Goal: Register for event/course

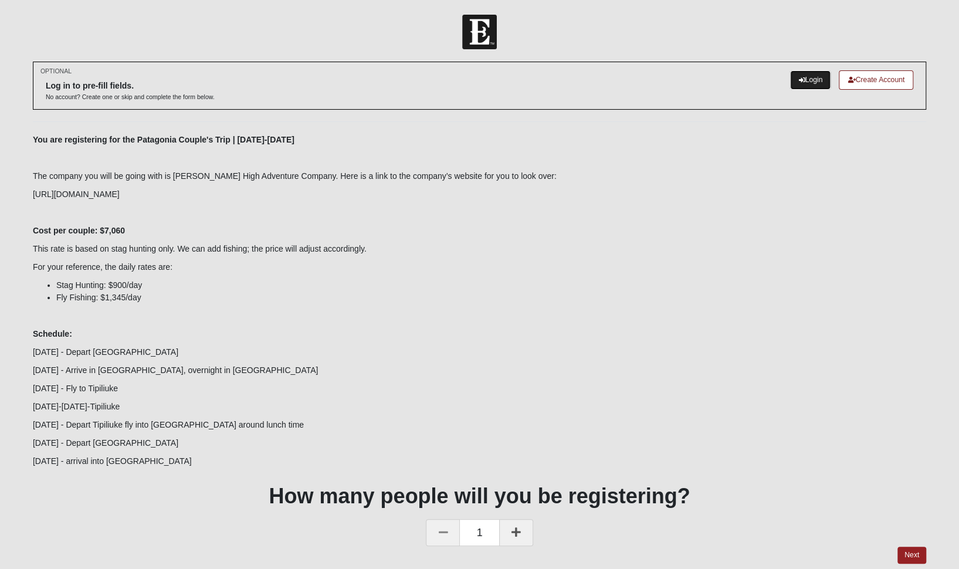
click at [805, 80] on link "Login" at bounding box center [810, 79] width 40 height 19
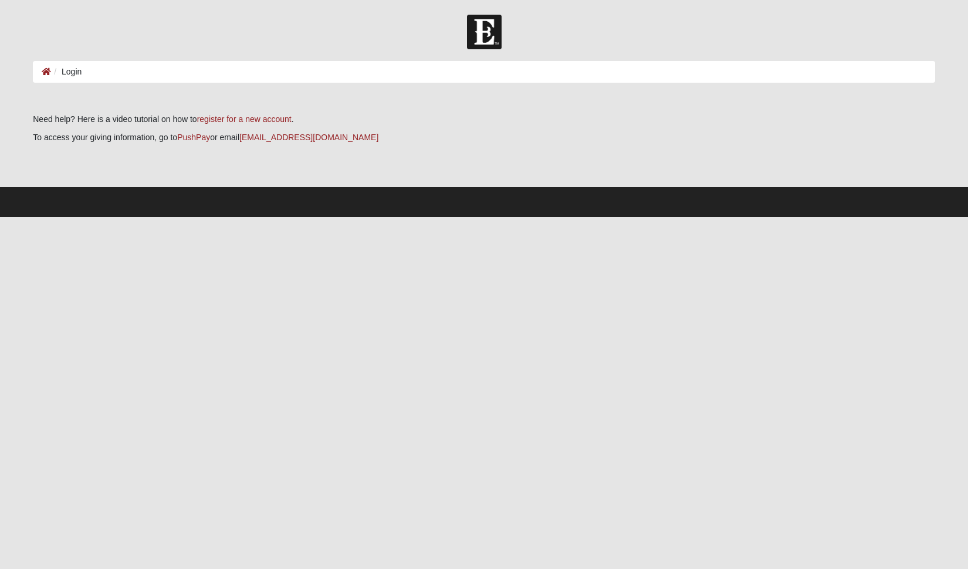
click at [265, 74] on ol "Login" at bounding box center [484, 72] width 902 height 22
click at [82, 73] on ol "Login" at bounding box center [484, 72] width 902 height 22
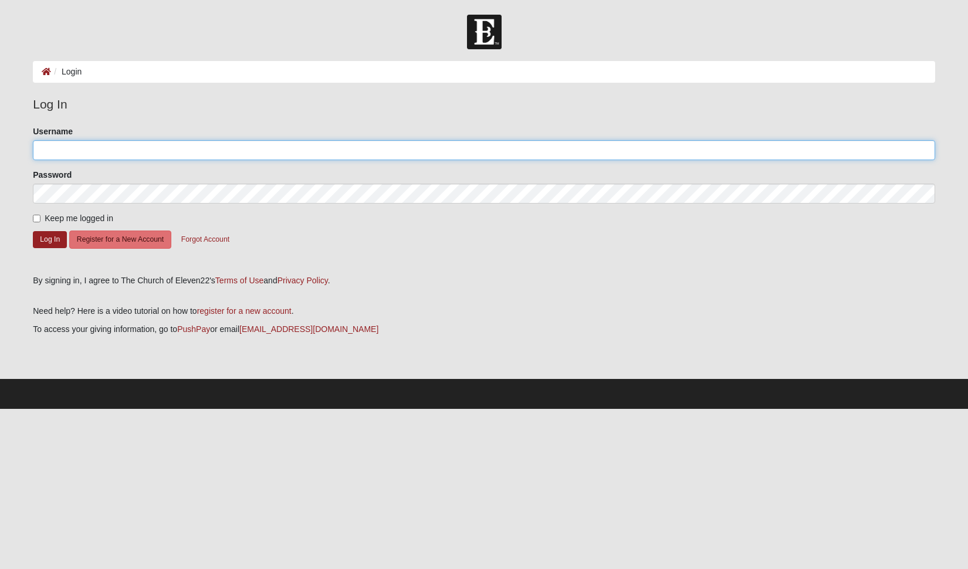
click at [70, 147] on input "Username" at bounding box center [484, 150] width 902 height 20
type input "randy@majoritystrategies.com"
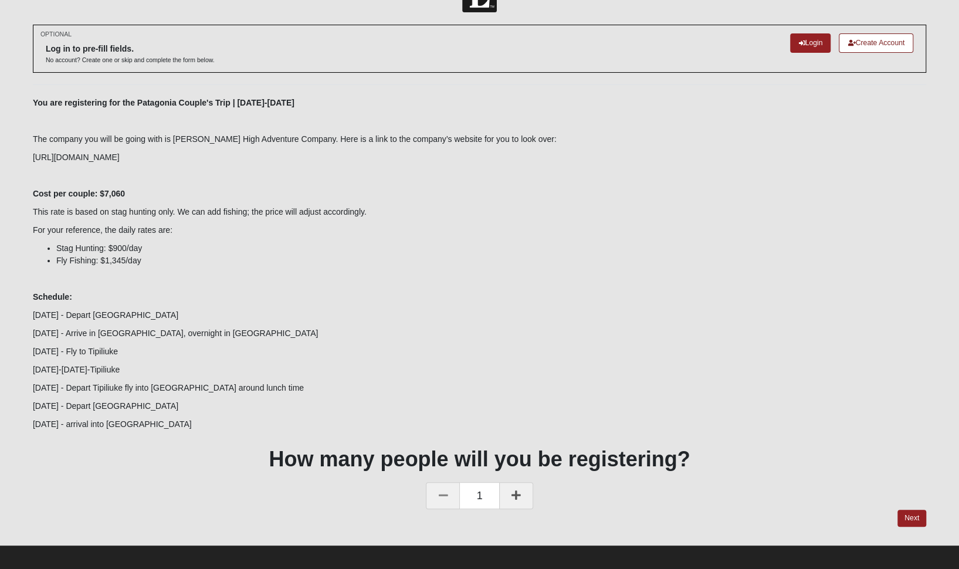
scroll to position [45, 0]
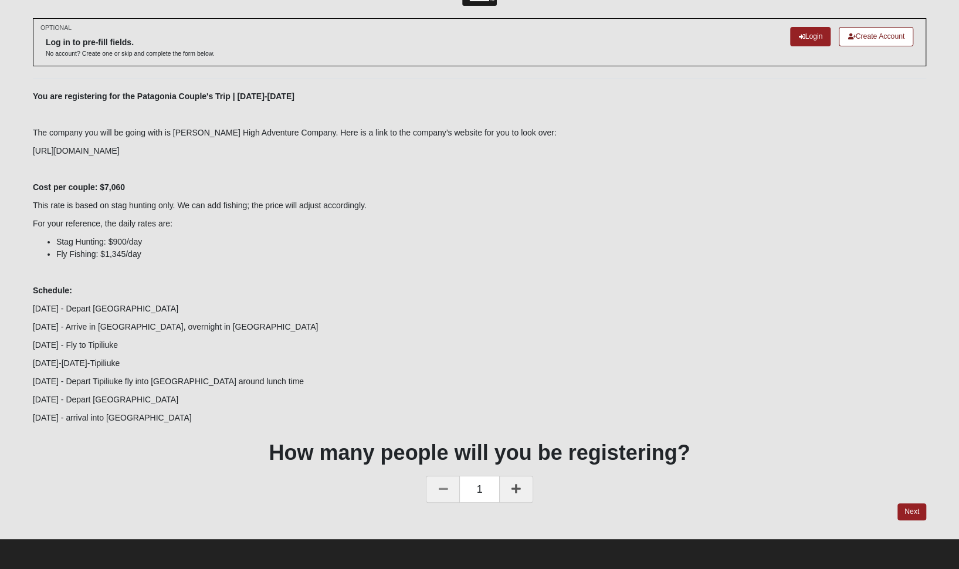
click at [519, 492] on icon at bounding box center [516, 489] width 9 height 11
click at [911, 512] on link "Next" at bounding box center [912, 511] width 29 height 17
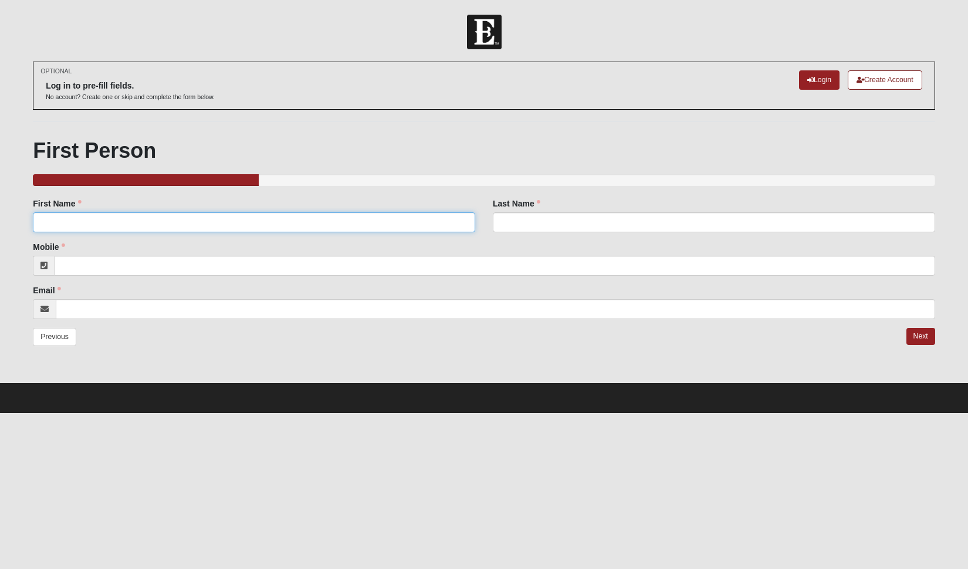
click at [113, 221] on input "First Name" at bounding box center [254, 222] width 442 height 20
type input "Randy"
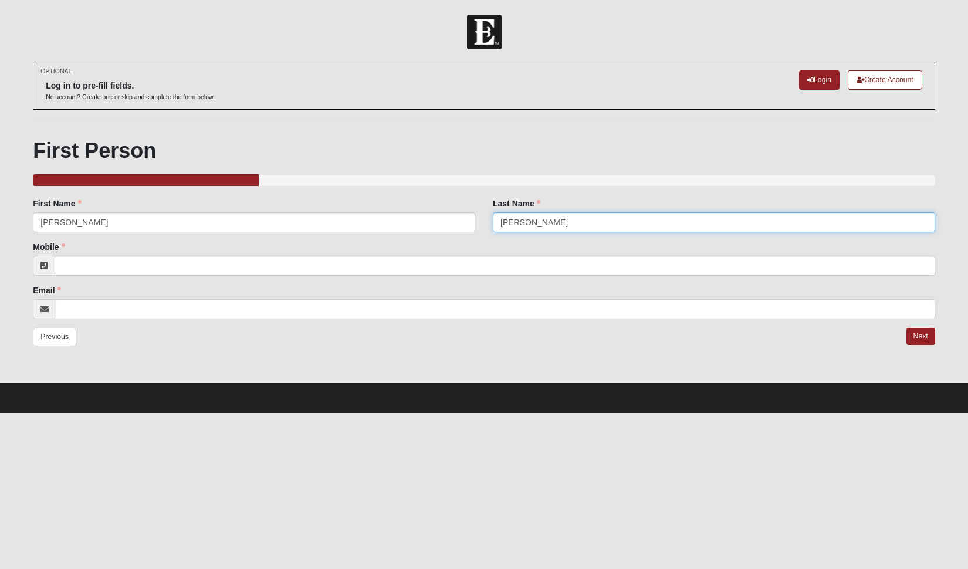
type input "Kammerdiener"
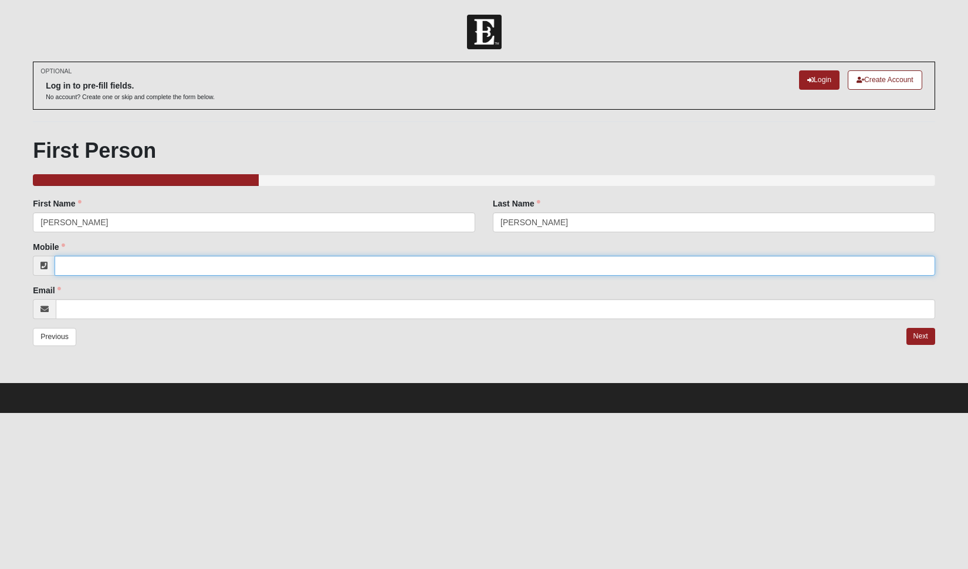
type input "(904) 673-7725"
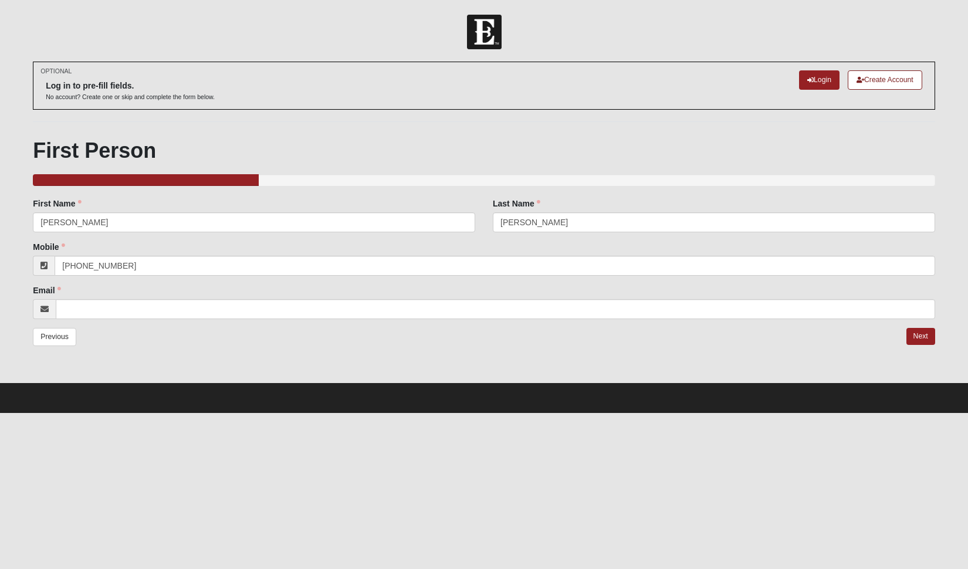
type input "randy@majoritystrategies.com"
click at [927, 336] on link "Next" at bounding box center [921, 336] width 29 height 17
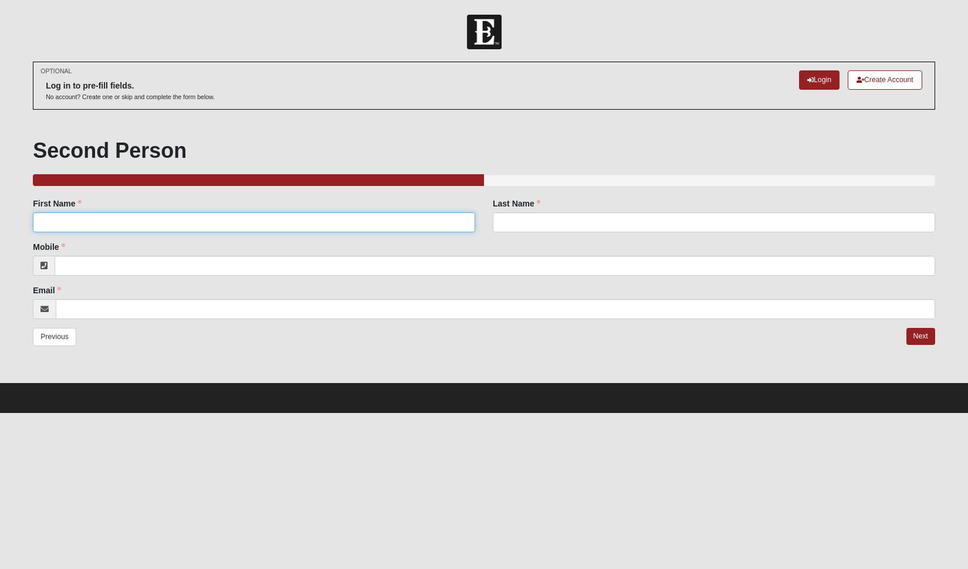
click at [214, 217] on input "First Name" at bounding box center [254, 222] width 442 height 20
type input "Chantelle"
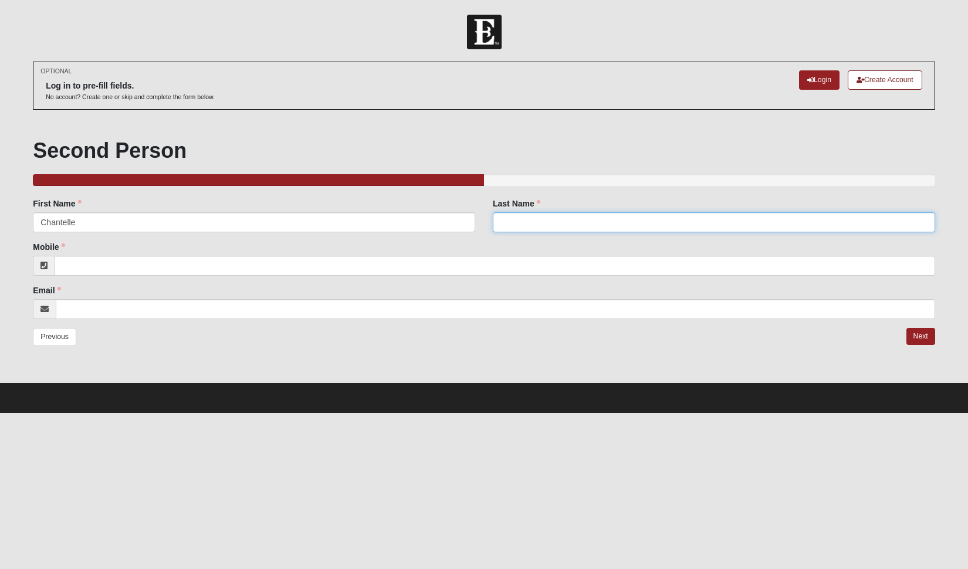
type input "Kammerdiener"
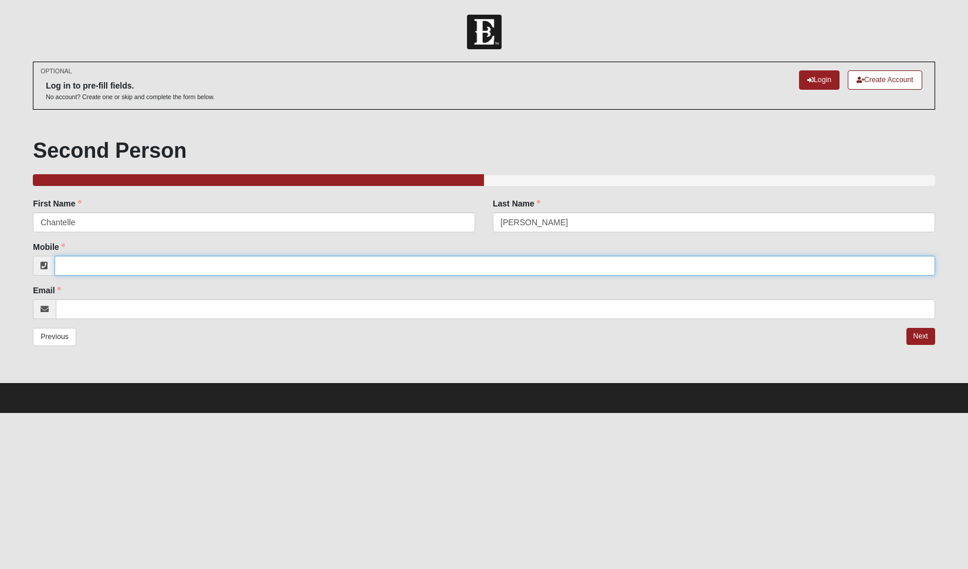
type input "9046737725"
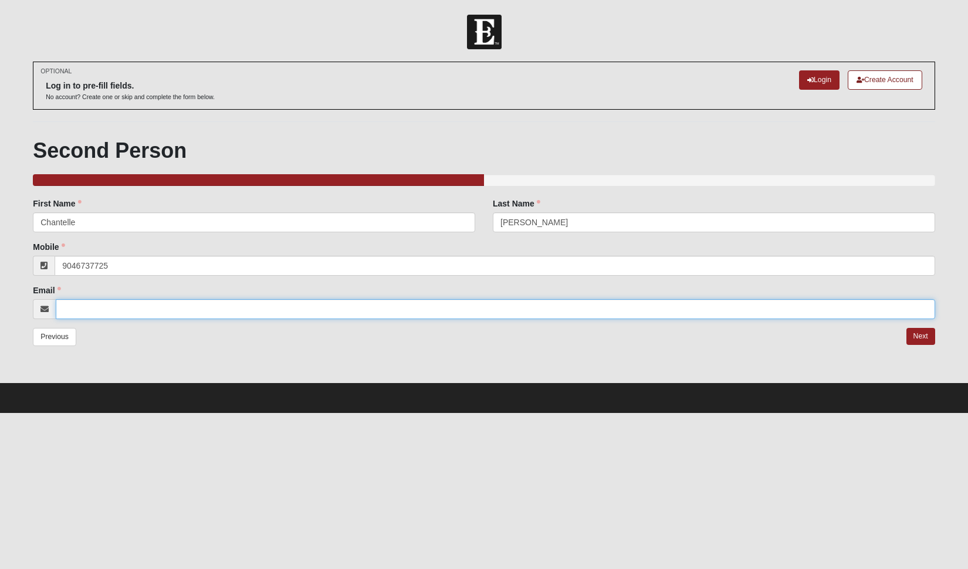
type input "clkammerdiener@gmail.com"
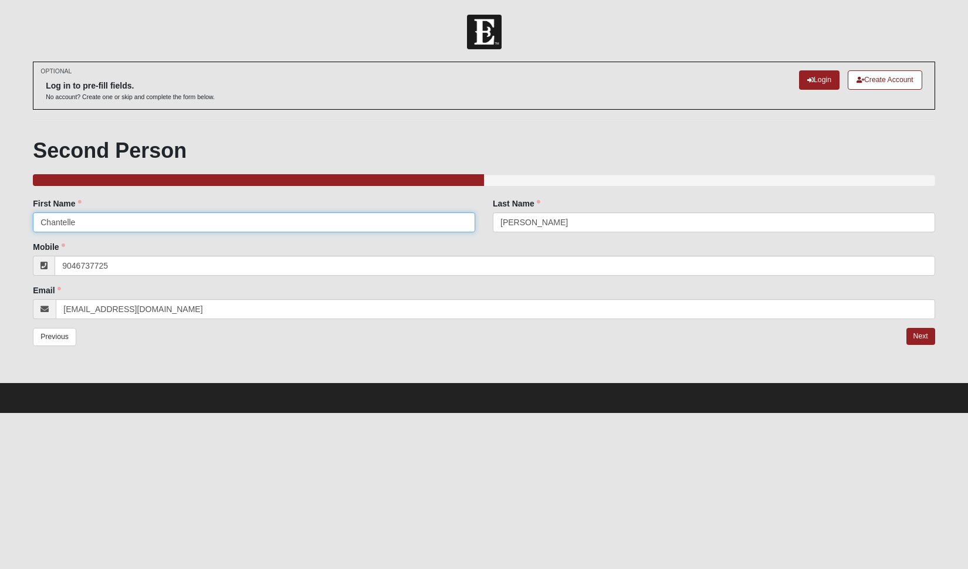
type input "(904) 673-7725"
click at [925, 336] on link "Next" at bounding box center [921, 336] width 29 height 17
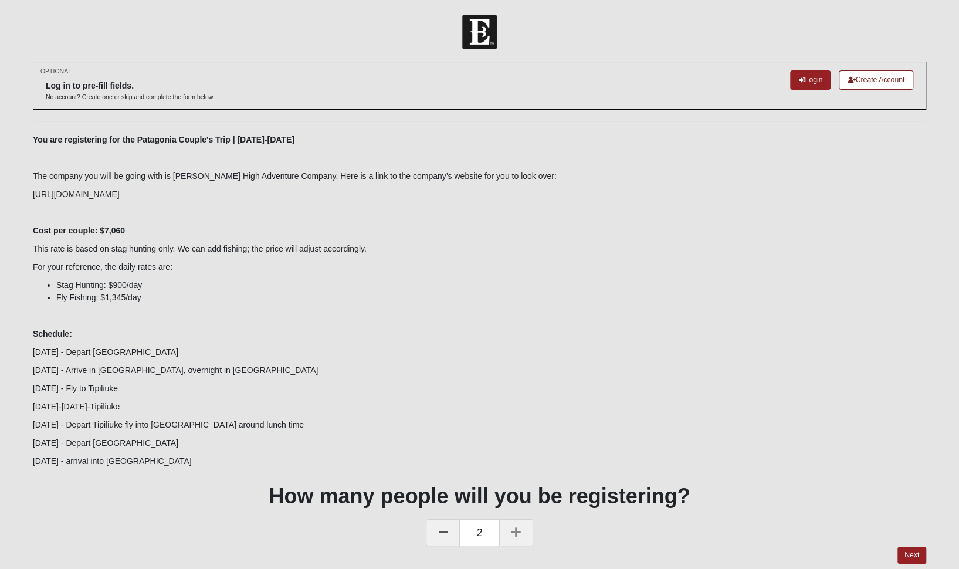
click at [445, 533] on icon at bounding box center [442, 532] width 9 height 11
click at [908, 557] on link "Next" at bounding box center [912, 555] width 29 height 17
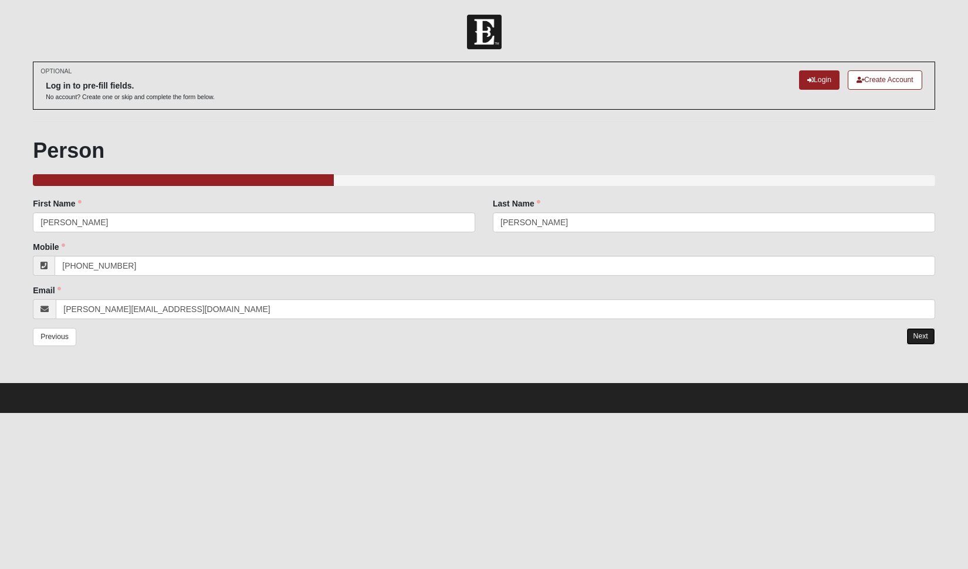
click at [925, 336] on link "Next" at bounding box center [921, 336] width 29 height 17
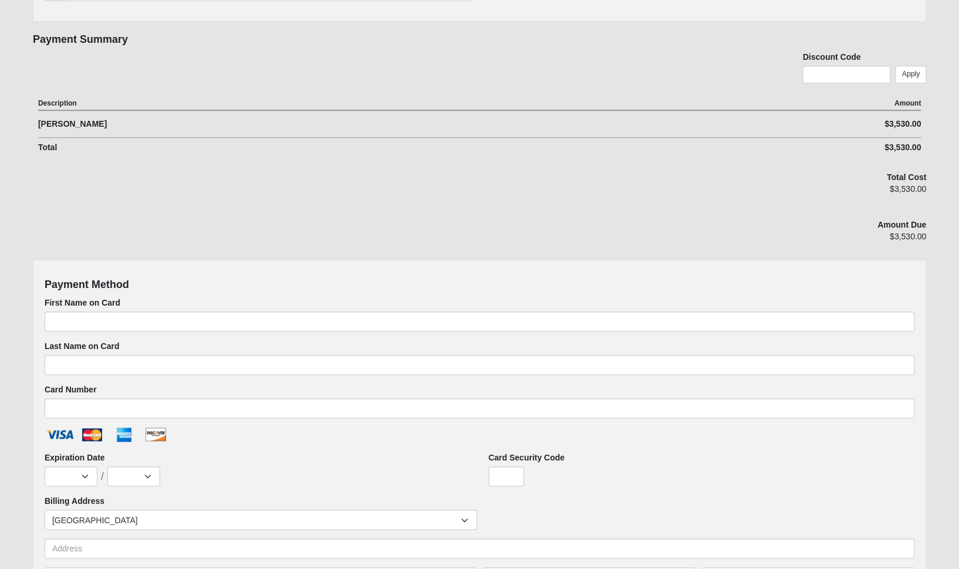
scroll to position [315, 0]
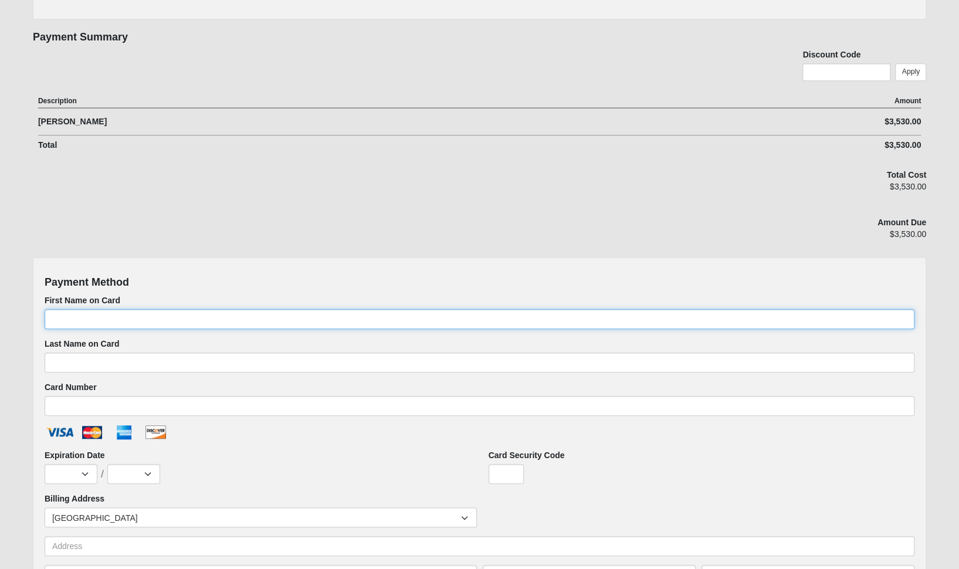
click at [108, 319] on input "First Name on Card" at bounding box center [480, 319] width 870 height 20
type input "Randall"
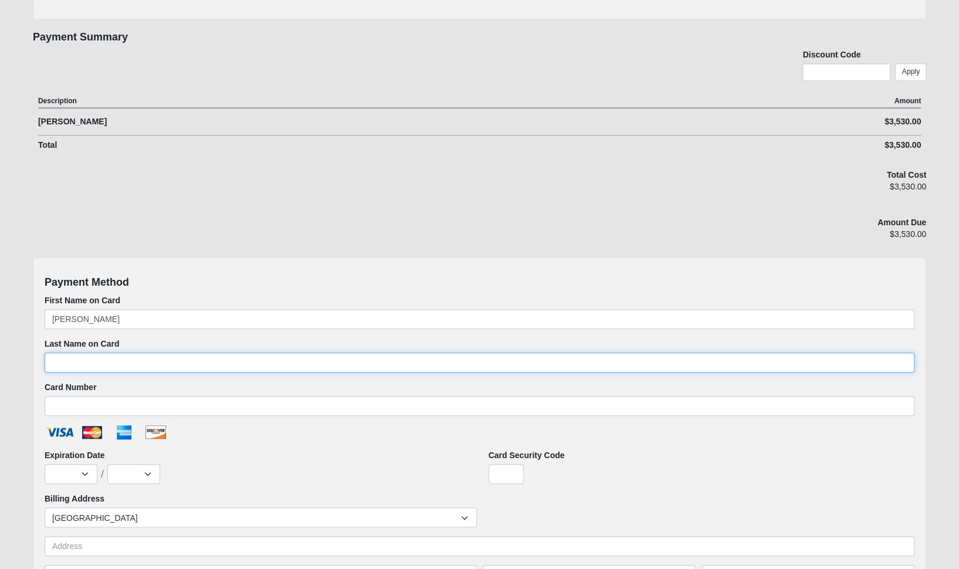
click at [78, 359] on input "Last Name on Card" at bounding box center [480, 363] width 870 height 20
type input "Kammerdiener"
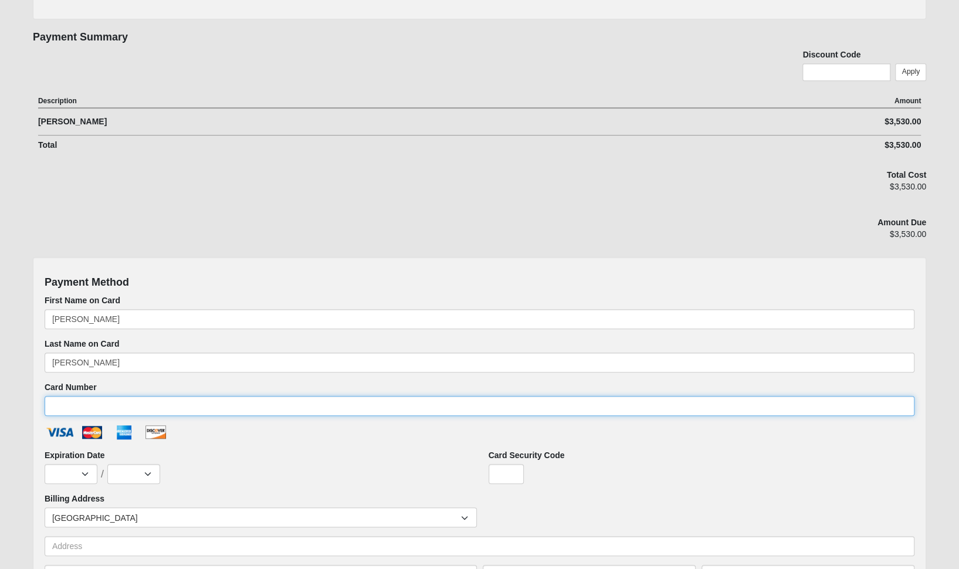
click at [68, 402] on input "Card Number" at bounding box center [480, 406] width 870 height 20
type input "4147202609338205"
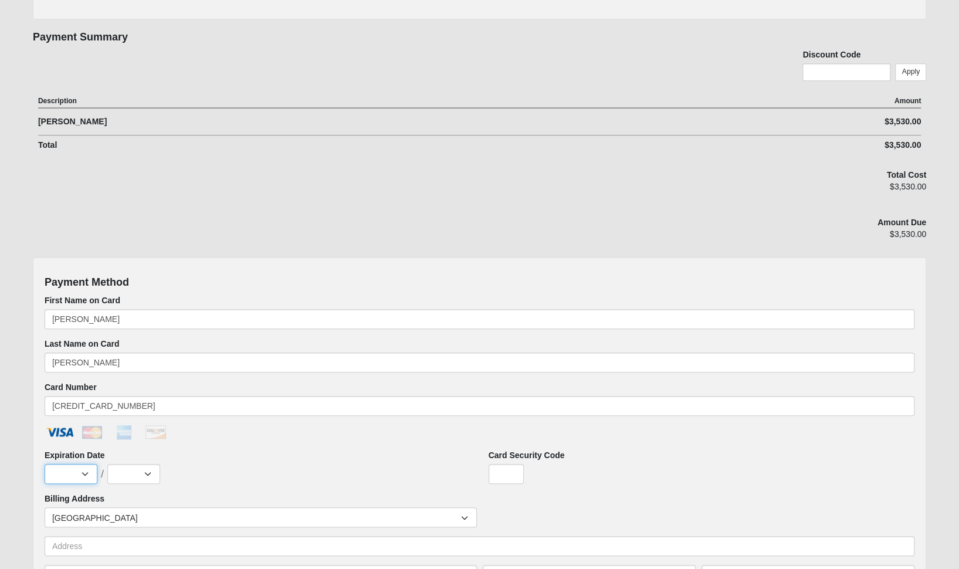
click at [68, 477] on select "Jan Feb Mar Apr May Jun Jul Aug Sep Oct Nov Dec" at bounding box center [71, 474] width 53 height 20
select select "5"
click at [45, 464] on select "Jan Feb Mar Apr May Jun Jul Aug Sep Oct Nov Dec" at bounding box center [71, 474] width 53 height 20
click at [148, 474] on select "2025 2026 2027 2028 2029 2030 2031 2032 2033 2034 2035 2036 2037 2038 2039 2040" at bounding box center [133, 474] width 53 height 20
select select "2028"
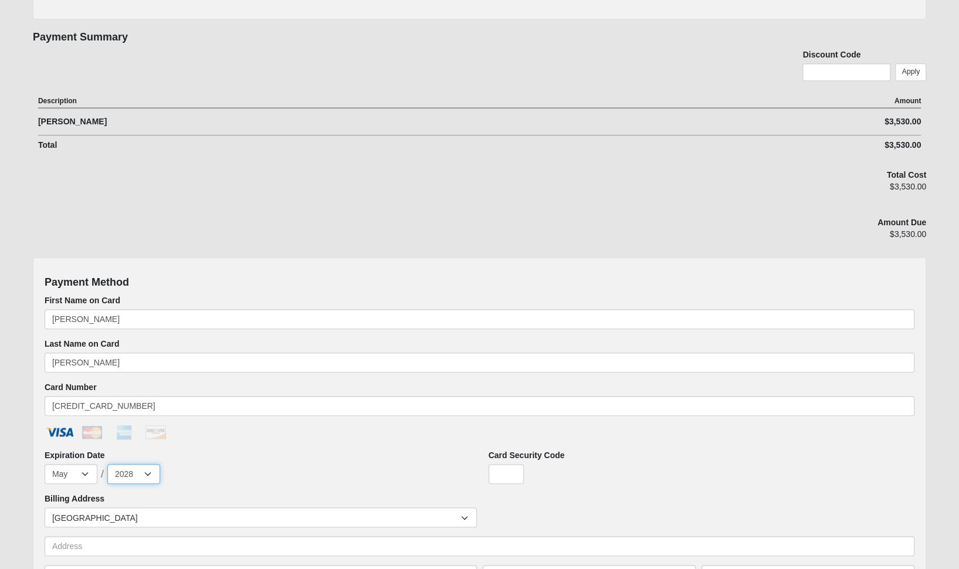
click at [107, 464] on select "2025 2026 2027 2028 2029 2030 2031 2032 2033 2034 2035 2036 2037 2038 2039 2040" at bounding box center [133, 474] width 53 height 20
click at [505, 472] on input "Card Security Code" at bounding box center [506, 474] width 35 height 20
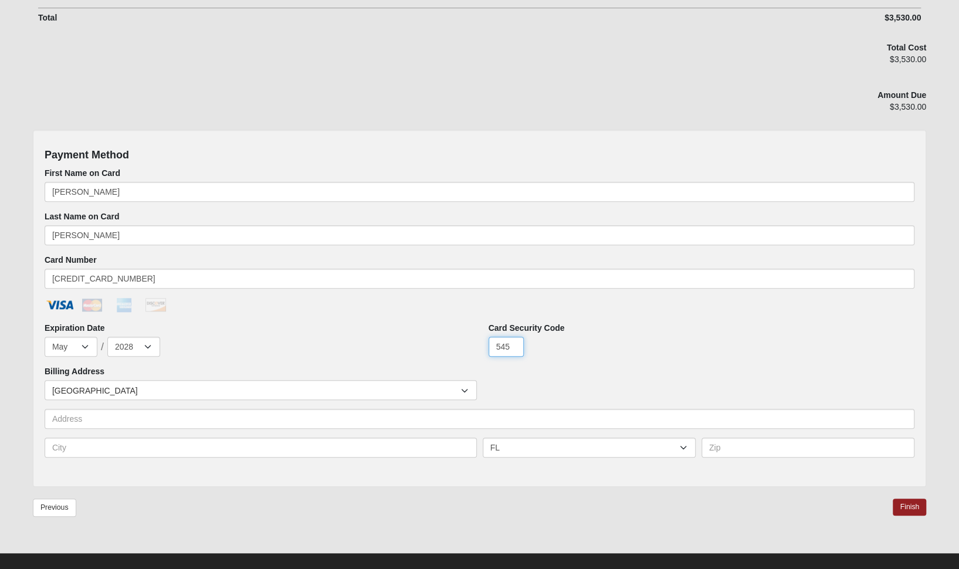
scroll to position [445, 0]
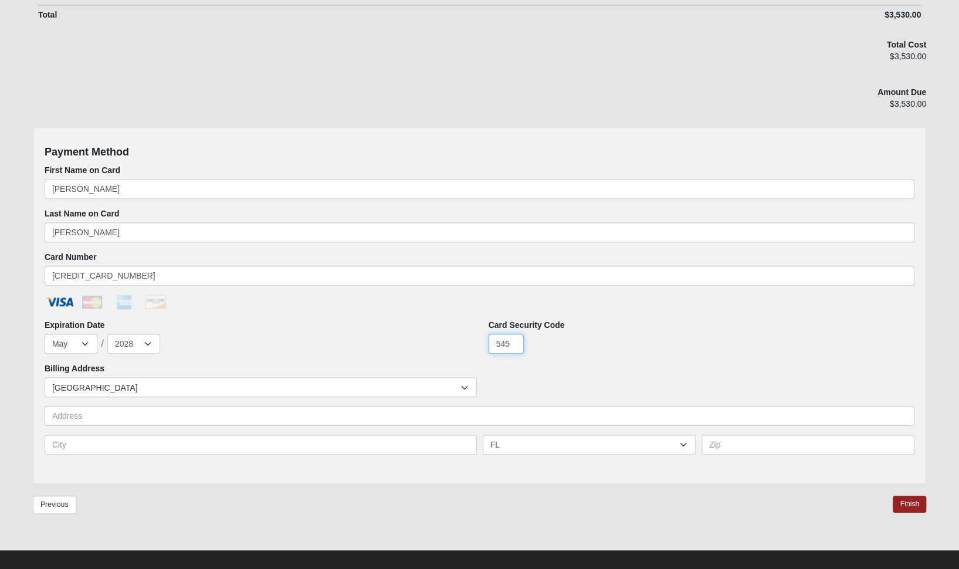
type input "545"
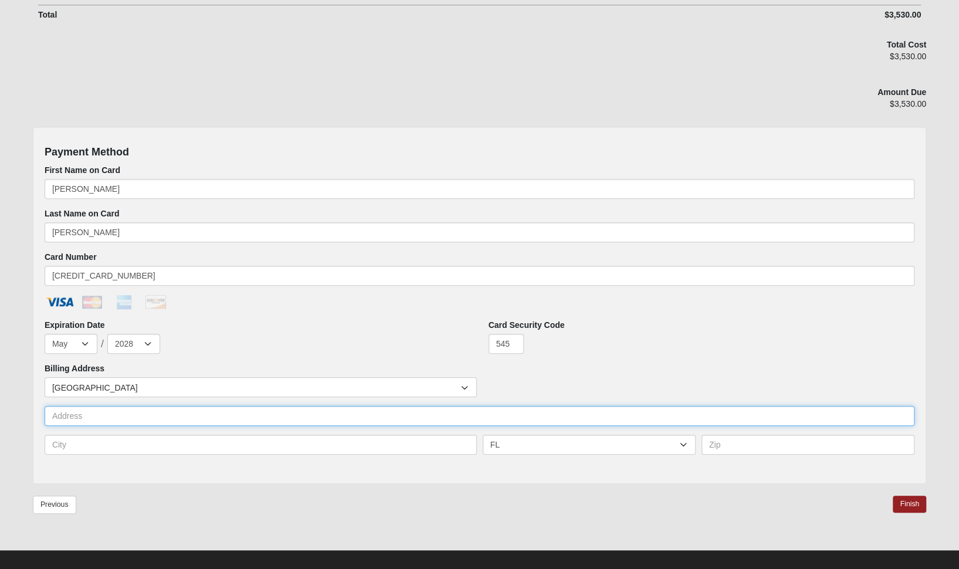
click at [94, 412] on input "text" at bounding box center [480, 416] width 870 height 20
type input "720 S Harbor Lights Dr"
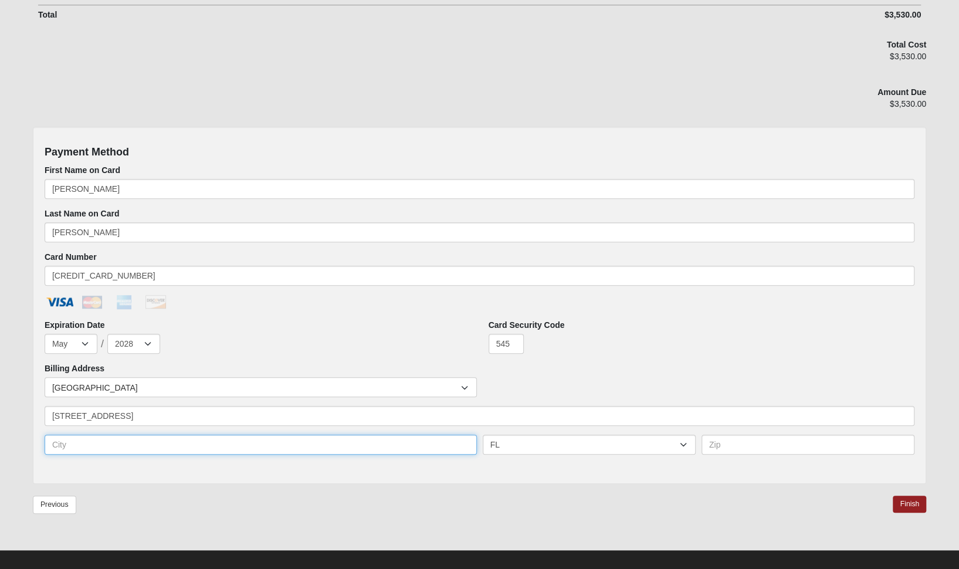
type input "Ponte Vedra"
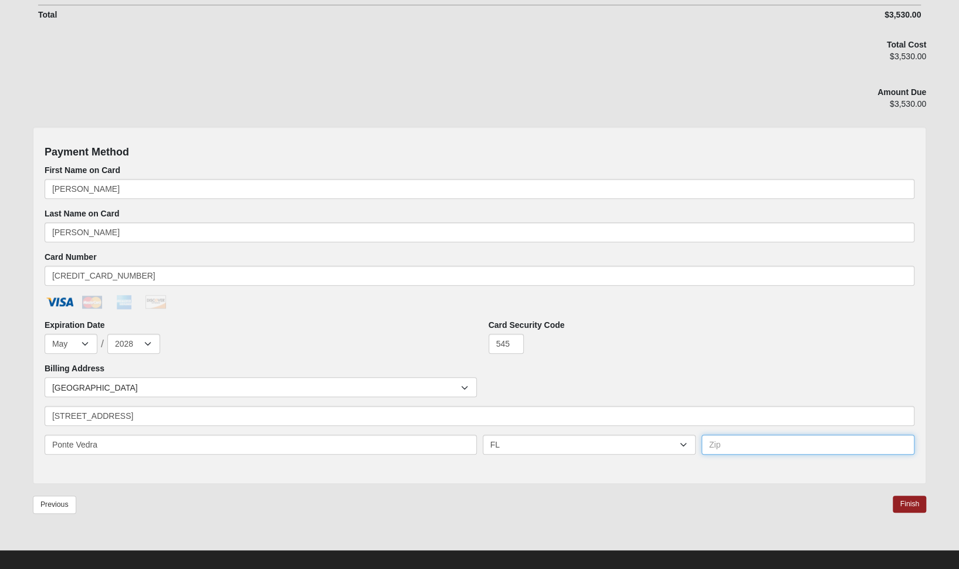
type input "32081"
click at [913, 503] on link "Finish" at bounding box center [909, 504] width 33 height 17
